Goal: Find specific fact: Find specific fact

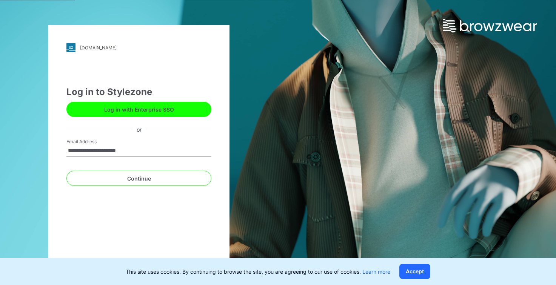
type input "**********"
click at [139, 179] on button "Continue" at bounding box center [138, 178] width 145 height 15
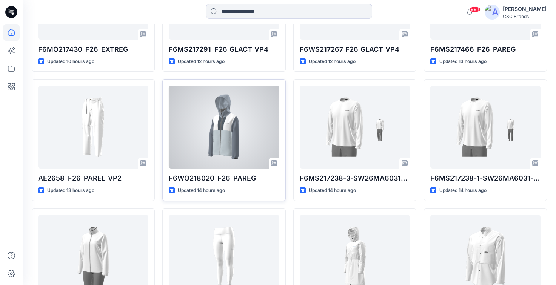
scroll to position [304, 0]
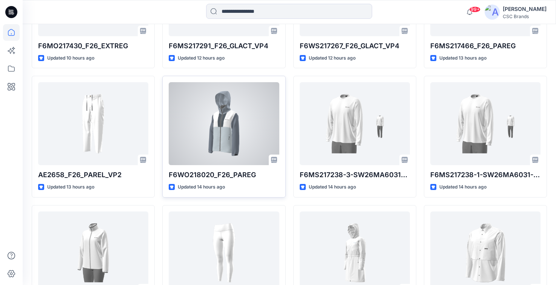
click at [234, 128] on div at bounding box center [224, 123] width 110 height 83
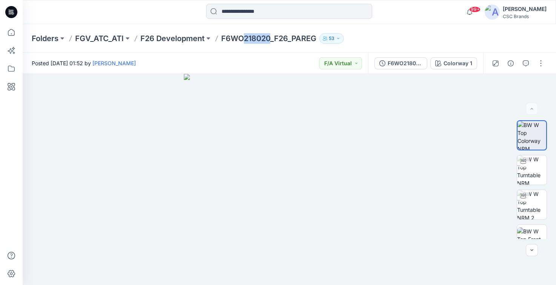
drag, startPoint x: 271, startPoint y: 37, endPoint x: 244, endPoint y: 39, distance: 27.6
click at [244, 39] on p "F6WO218020_F26_PAREG" at bounding box center [268, 38] width 95 height 11
copy p "218020"
